Goal: Task Accomplishment & Management: Complete application form

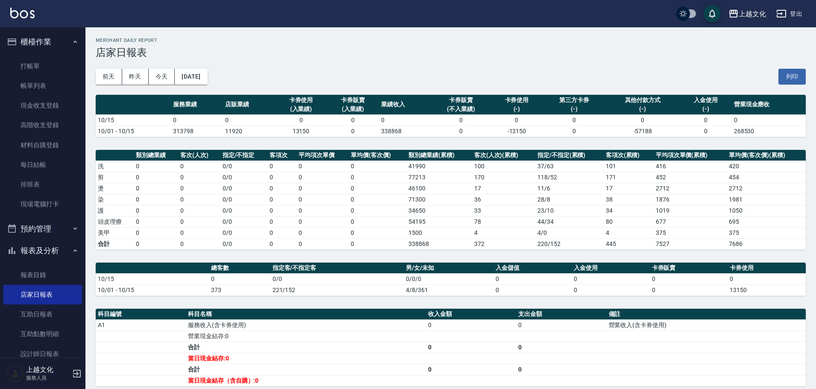
scroll to position [83, 0]
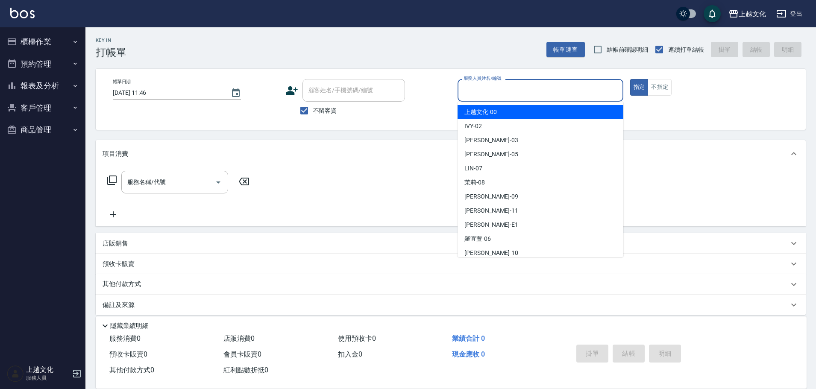
click at [529, 90] on input "服務人員姓名/編號" at bounding box center [541, 90] width 158 height 15
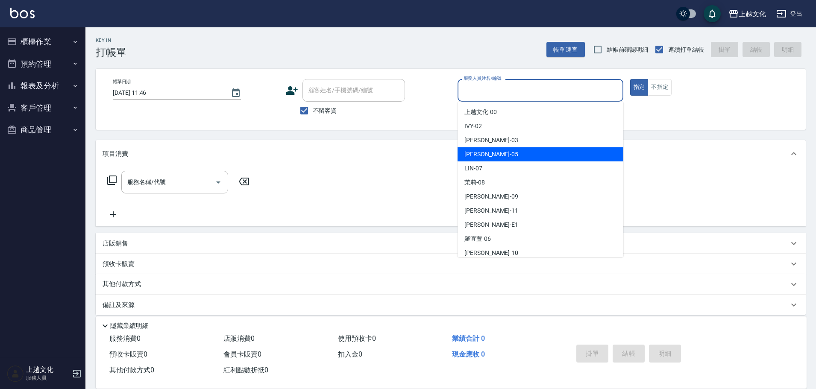
click at [521, 153] on div "[PERSON_NAME] -05" at bounding box center [541, 154] width 166 height 14
type input "[PERSON_NAME]-05"
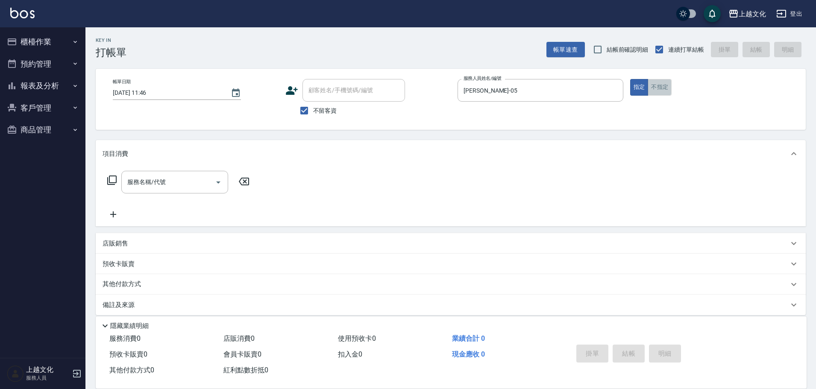
click at [656, 91] on button "不指定" at bounding box center [660, 87] width 24 height 17
click at [152, 193] on div "服務名稱/代號" at bounding box center [174, 182] width 107 height 23
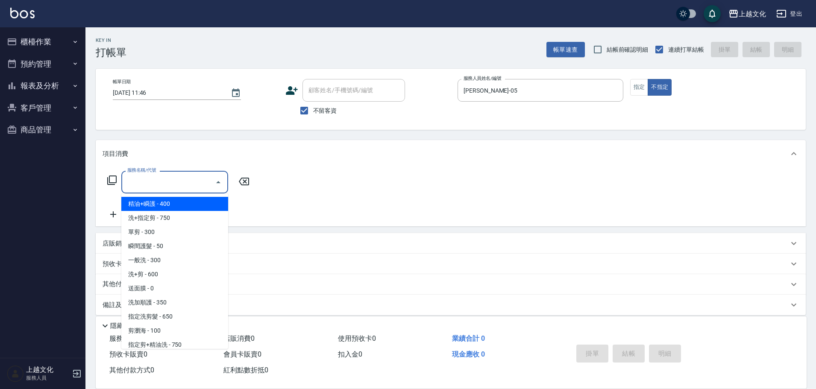
click at [163, 209] on span "精油+瞬護 - 400" at bounding box center [174, 204] width 107 height 14
type input "精油+瞬護(101)"
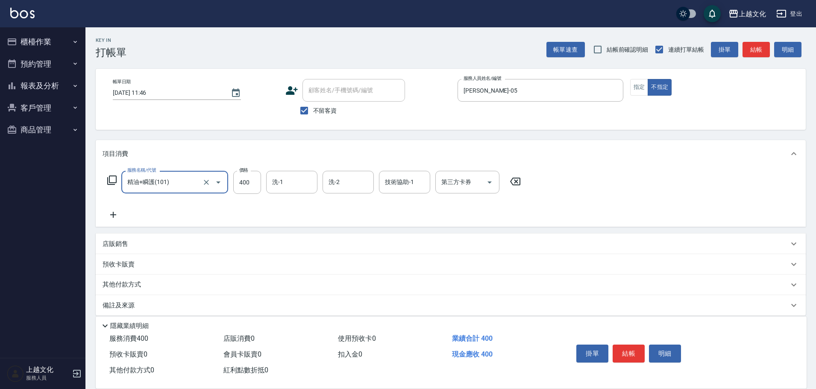
drag, startPoint x: 621, startPoint y: 347, endPoint x: 614, endPoint y: 333, distance: 15.3
click at [621, 345] on button "結帳" at bounding box center [629, 354] width 32 height 18
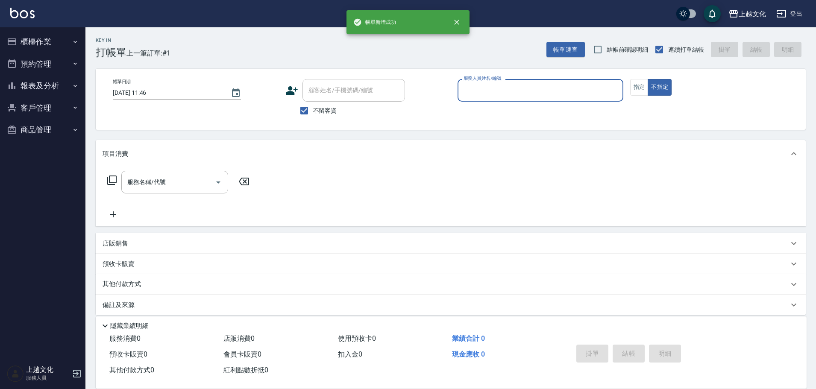
click at [489, 86] on input "服務人員姓名/編號" at bounding box center [541, 90] width 158 height 15
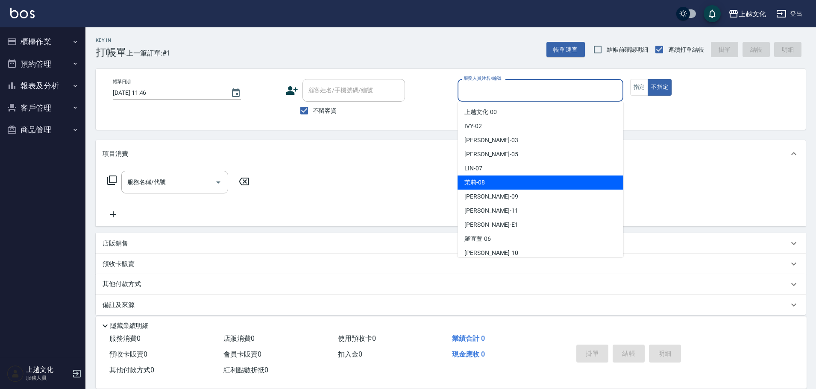
click at [503, 187] on div "茉莉 -08" at bounding box center [541, 183] width 166 height 14
type input "茉莉-08"
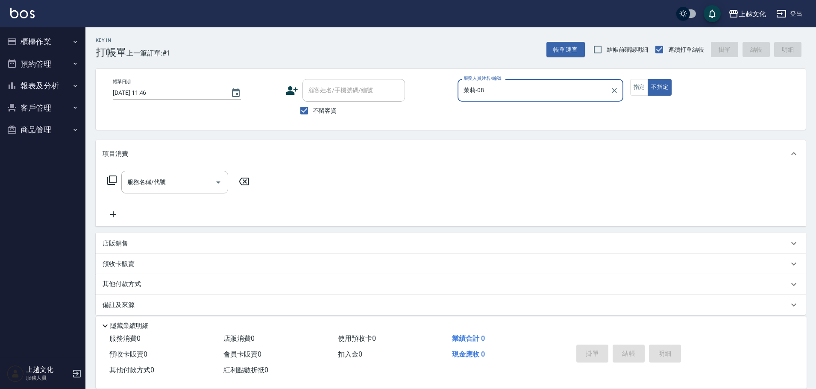
drag, startPoint x: 636, startPoint y: 87, endPoint x: 598, endPoint y: 86, distance: 37.6
click at [636, 87] on button "指定" at bounding box center [639, 87] width 18 height 17
click at [190, 185] on input "服務名稱/代號" at bounding box center [168, 182] width 86 height 15
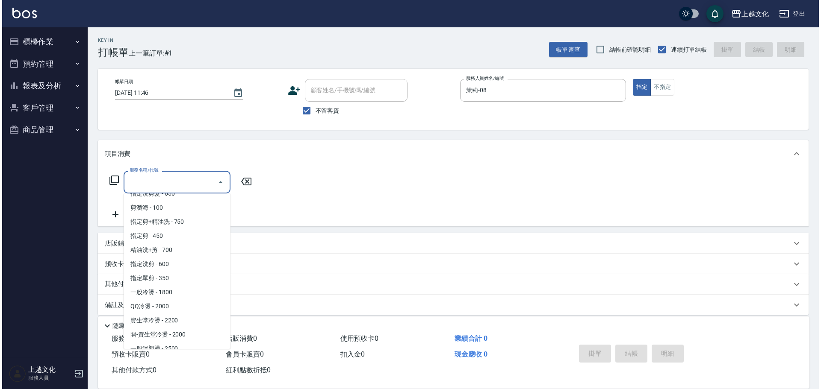
scroll to position [128, 0]
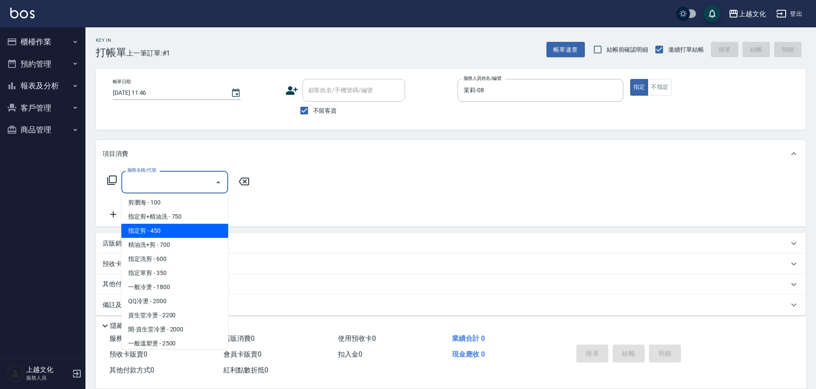
click at [137, 227] on span "指定剪 - 450" at bounding box center [174, 231] width 107 height 14
type input "指定剪(205)"
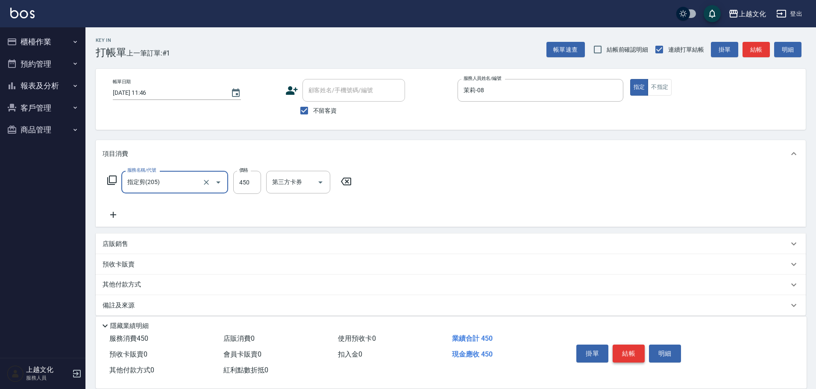
click at [627, 349] on button "結帳" at bounding box center [629, 354] width 32 height 18
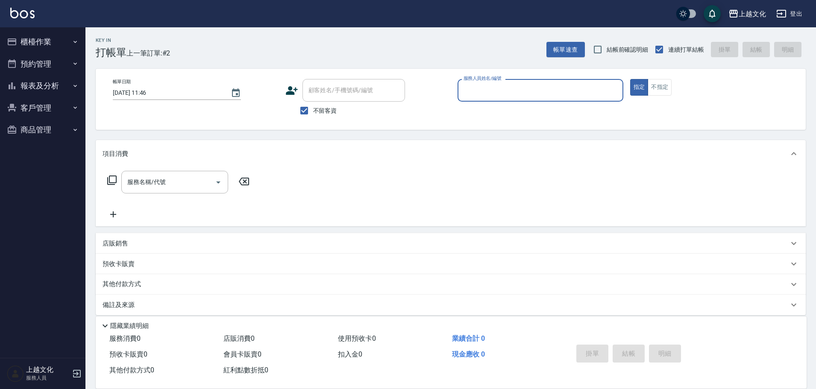
click at [31, 83] on button "報表及分析" at bounding box center [42, 86] width 79 height 22
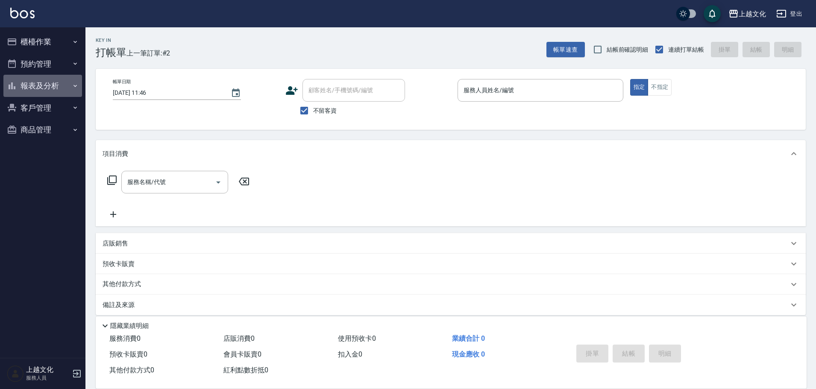
click at [33, 88] on button "報表及分析" at bounding box center [42, 86] width 79 height 22
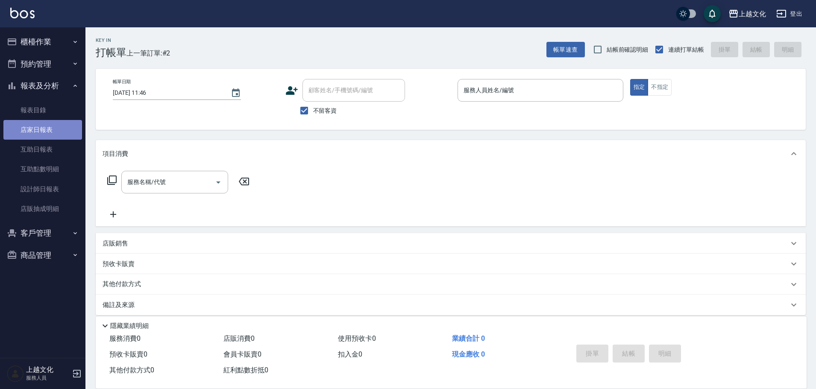
click at [41, 129] on link "店家日報表" at bounding box center [42, 130] width 79 height 20
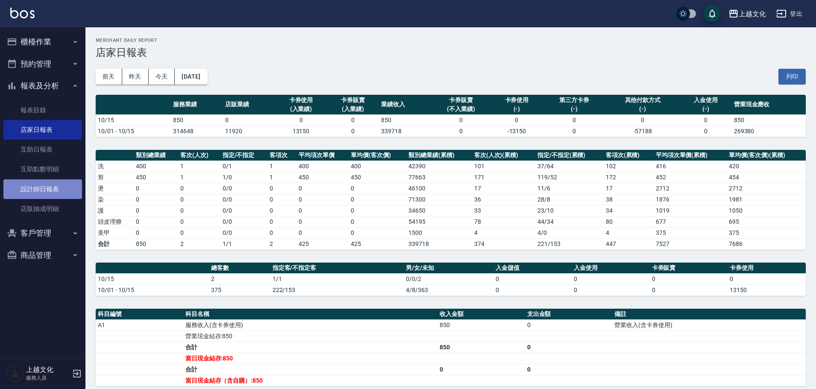
click at [50, 192] on link "設計師日報表" at bounding box center [42, 189] width 79 height 20
